Goal: Information Seeking & Learning: Find specific fact

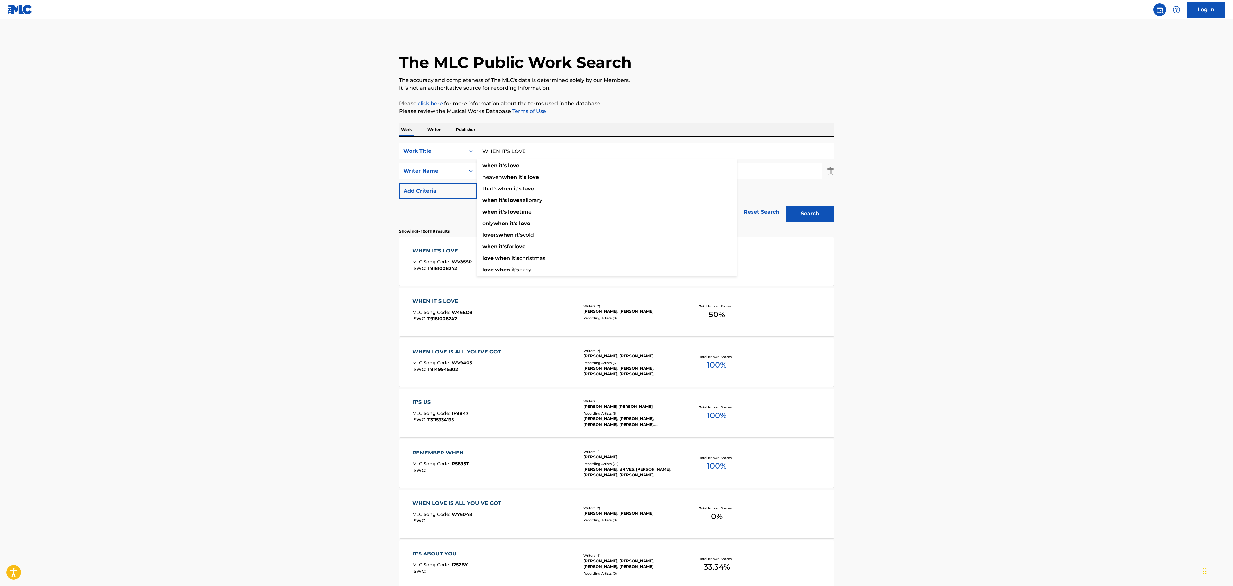
drag, startPoint x: 551, startPoint y: 146, endPoint x: 471, endPoint y: 148, distance: 80.4
click at [471, 148] on div "SearchWithCriteria32c46757-c79c-416b-a6e1-1723d537d9de Work Title WHEN IT'S LOV…" at bounding box center [616, 151] width 435 height 16
paste input "COUNTRY BY THE GRACE OF [DEMOGRAPHIC_DATA]"
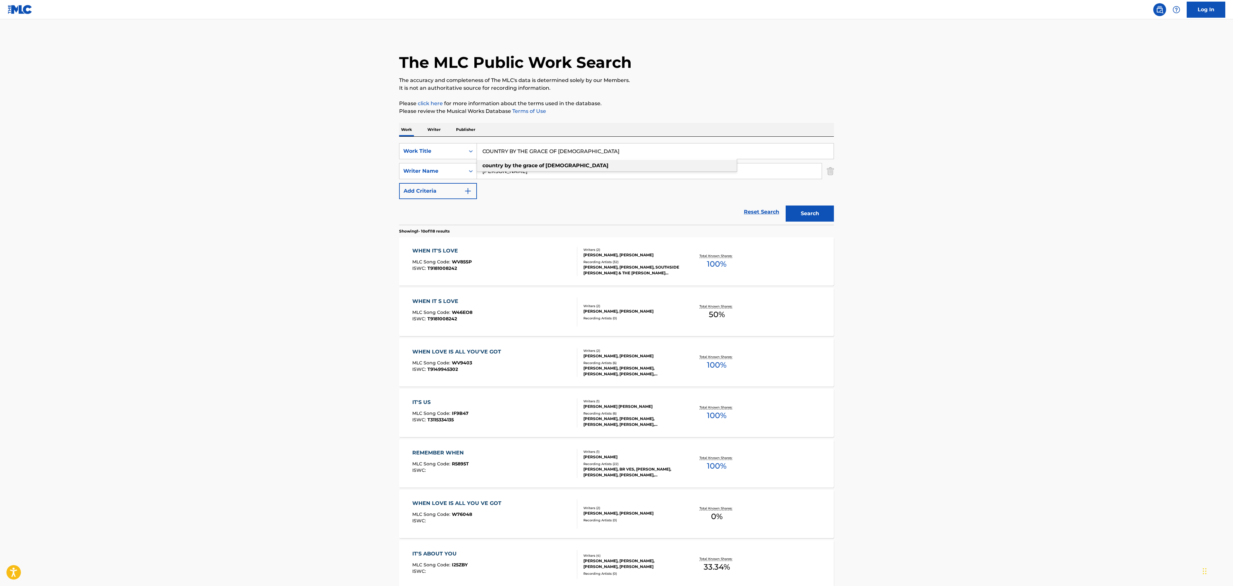
click at [599, 163] on div "country by the grace of [DEMOGRAPHIC_DATA]" at bounding box center [607, 166] width 260 height 12
type input "country by the grace of [DEMOGRAPHIC_DATA]"
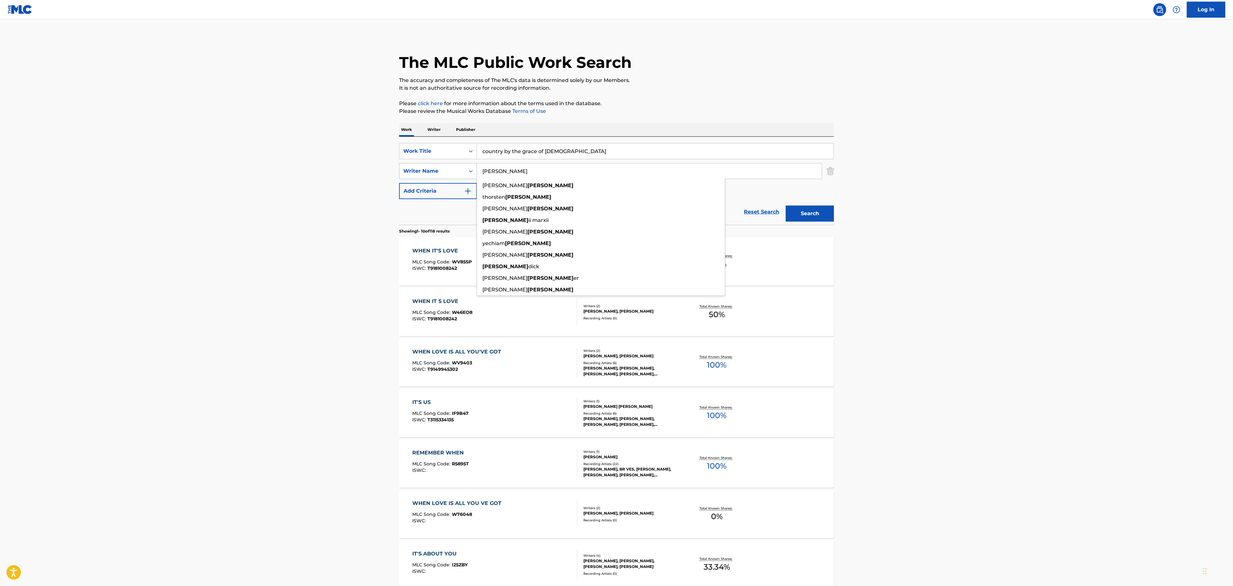
drag, startPoint x: 544, startPoint y: 173, endPoint x: 433, endPoint y: 173, distance: 111.2
click at [433, 173] on div "SearchWithCriteria4508eec0-cb2f-4481-b6fd-98b893051006 Writer Name [PERSON_NAME…" at bounding box center [616, 171] width 435 height 16
type input "[PERSON_NAME]"
click at [785, 205] on button "Search" at bounding box center [809, 213] width 48 height 16
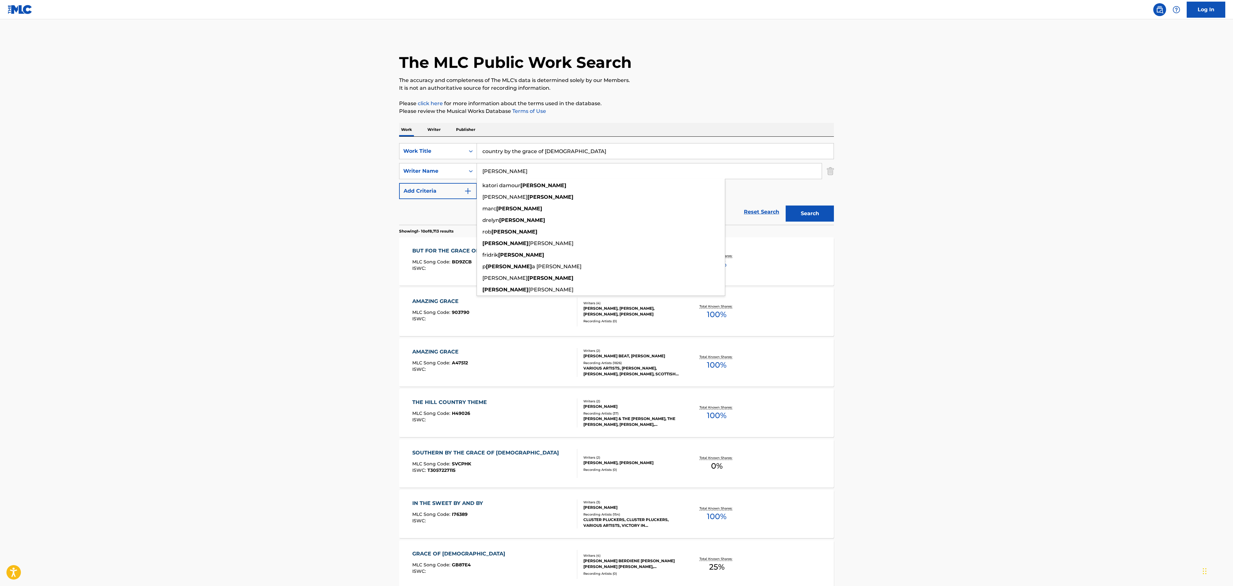
click at [331, 244] on main "The MLC Public Work Search The accuracy and completeness of The MLC's data is d…" at bounding box center [616, 397] width 1233 height 757
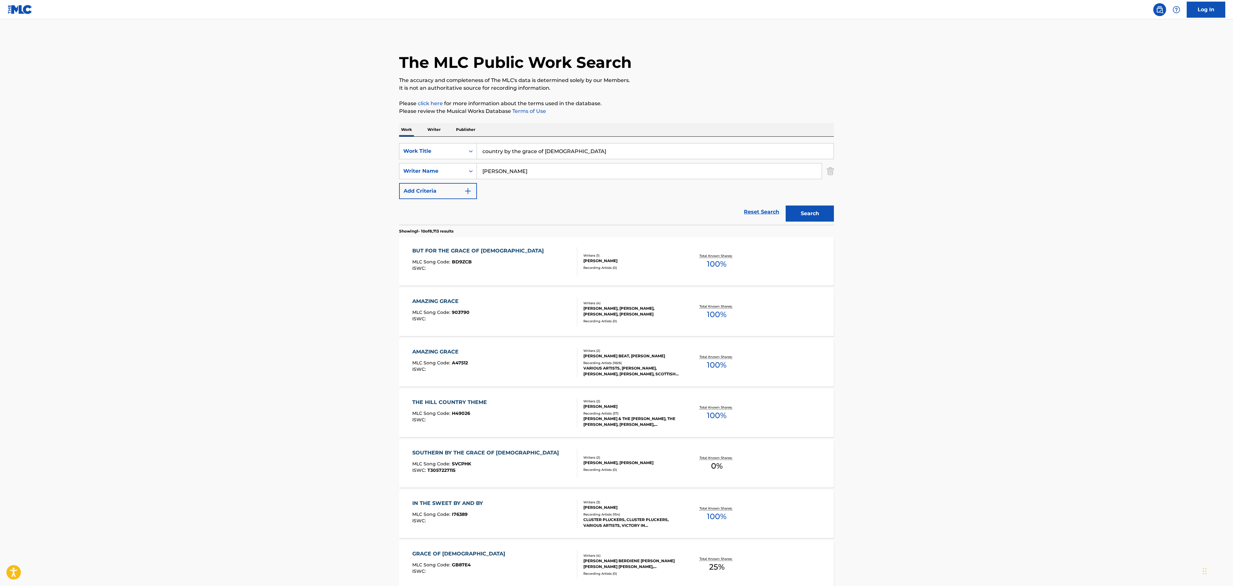
click at [831, 221] on button "Search" at bounding box center [809, 213] width 48 height 16
click at [541, 259] on div "BUT FOR THE GRACE OF GOD MLC Song Code : BD9ZCB ISWC :" at bounding box center [494, 261] width 165 height 29
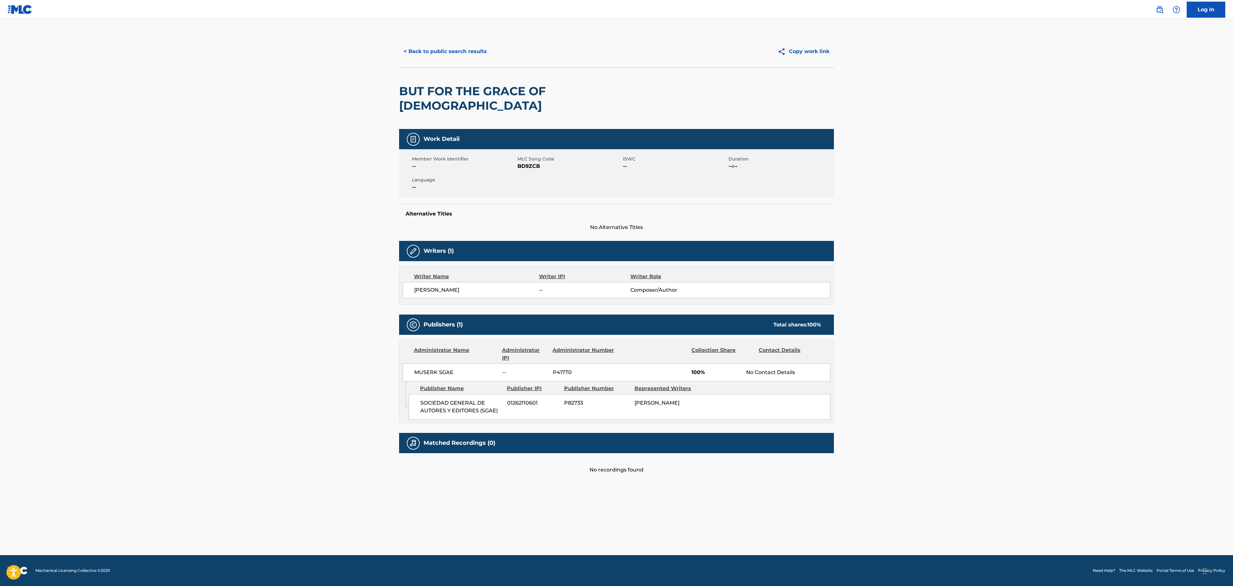
click at [465, 52] on button "< Back to public search results" at bounding box center [445, 51] width 92 height 16
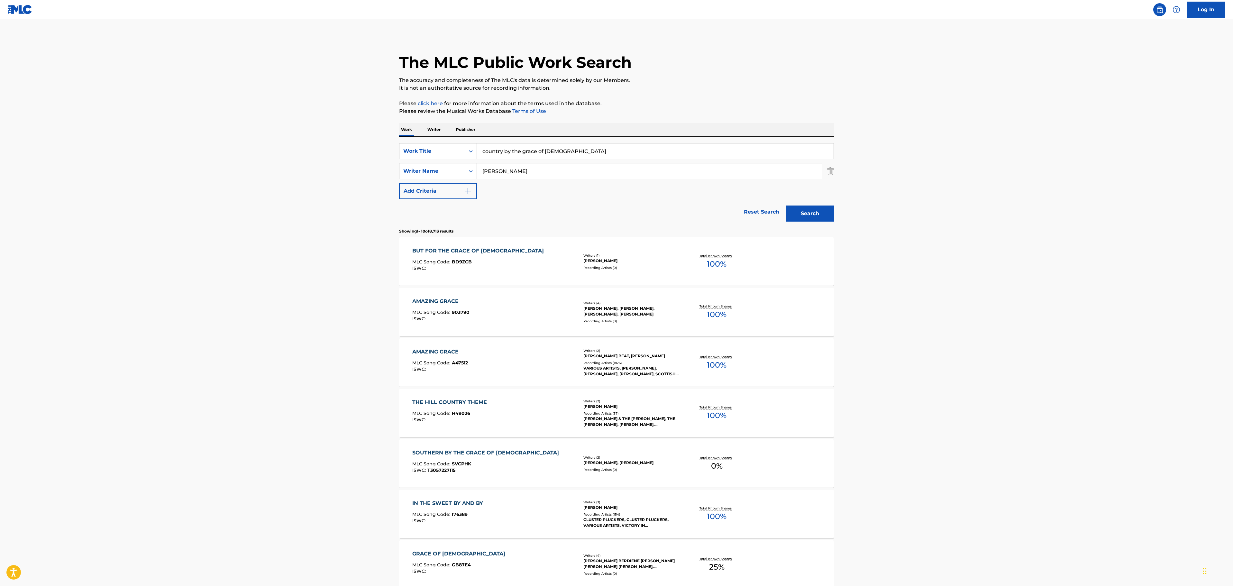
click at [371, 61] on main "The MLC Public Work Search The accuracy and completeness of The MLC's data is d…" at bounding box center [616, 397] width 1233 height 757
